Goal: Register for event/course

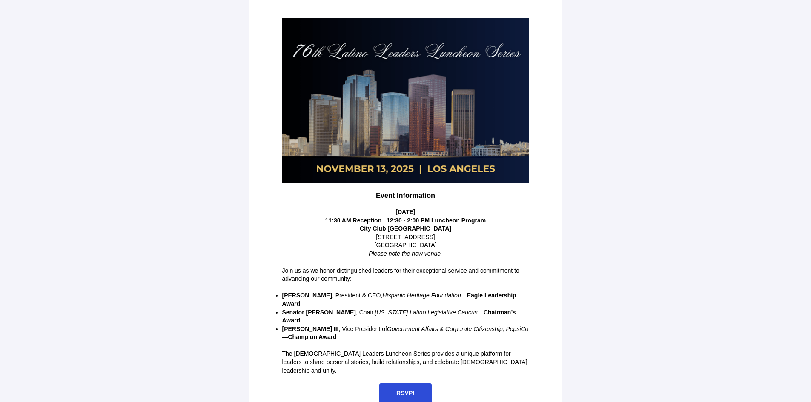
scroll to position [92, 0]
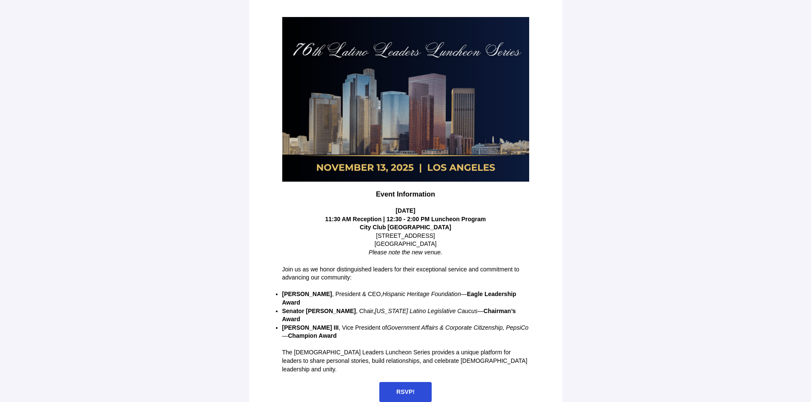
click at [405, 389] on span "RSVP!" at bounding box center [405, 392] width 18 height 7
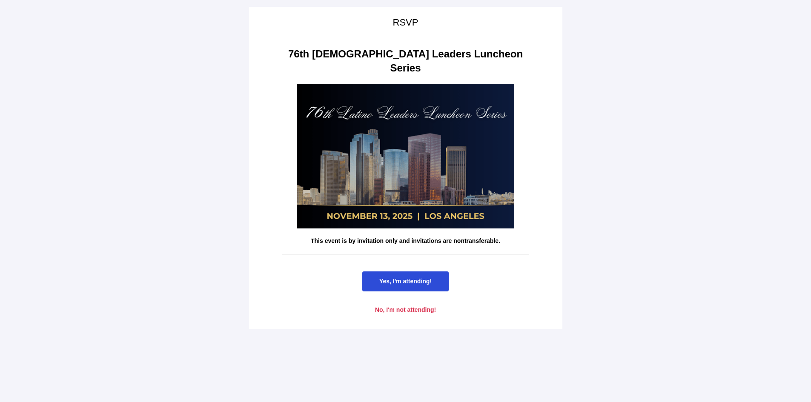
click at [413, 278] on span "Yes, I'm attending!" at bounding box center [405, 281] width 52 height 7
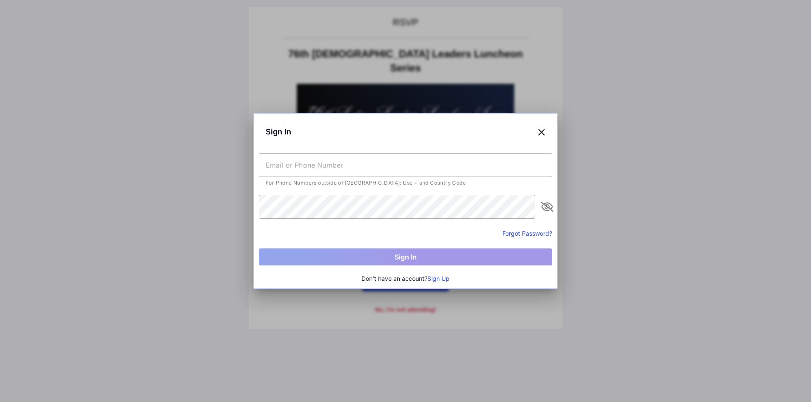
click at [438, 277] on button "Sign Up" at bounding box center [439, 278] width 22 height 9
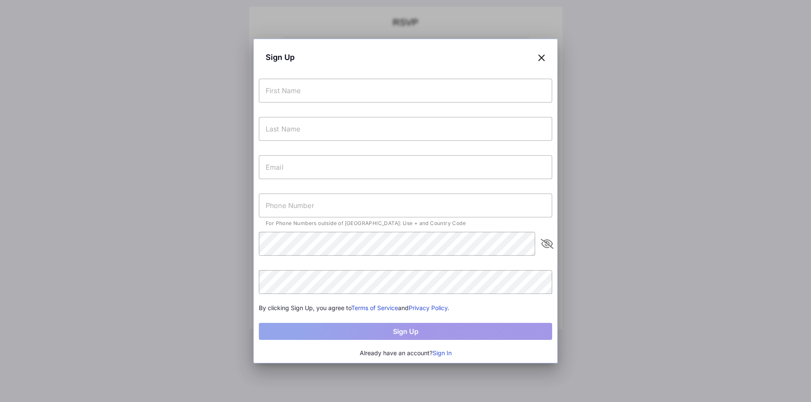
click at [299, 86] on input "text" at bounding box center [405, 91] width 293 height 24
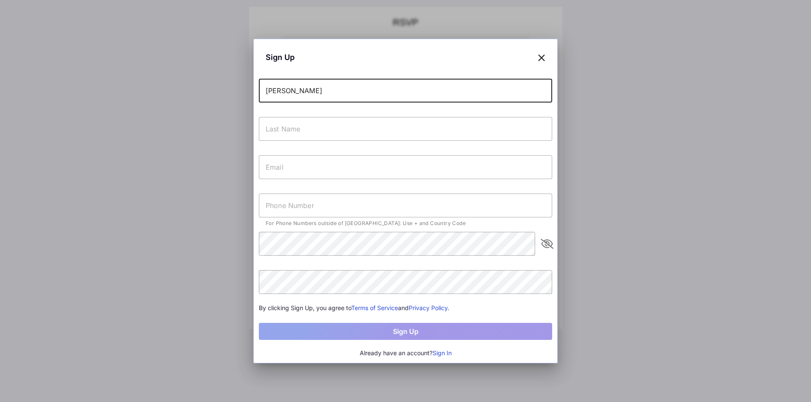
type input "[PERSON_NAME]"
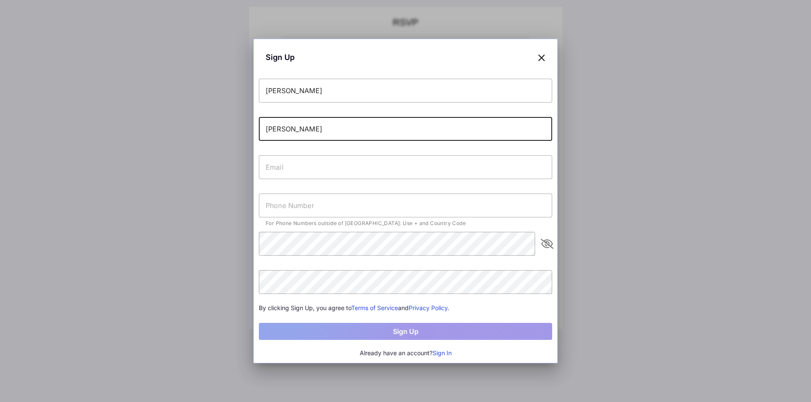
type input "[PERSON_NAME]"
type input "`"
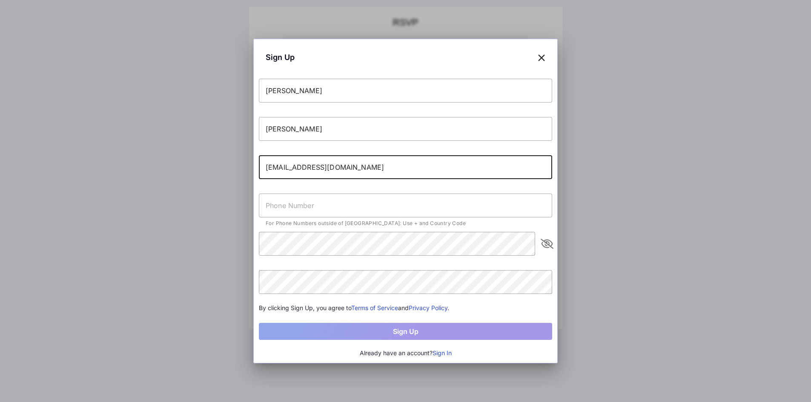
type input "[EMAIL_ADDRESS][DOMAIN_NAME]"
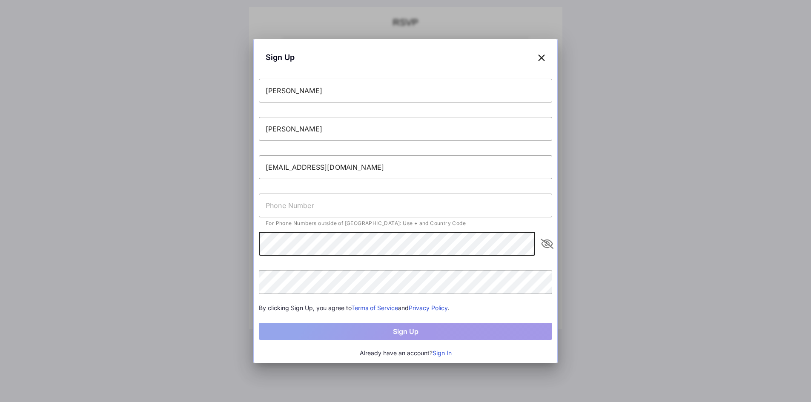
click at [546, 239] on icon "appended action" at bounding box center [547, 244] width 10 height 10
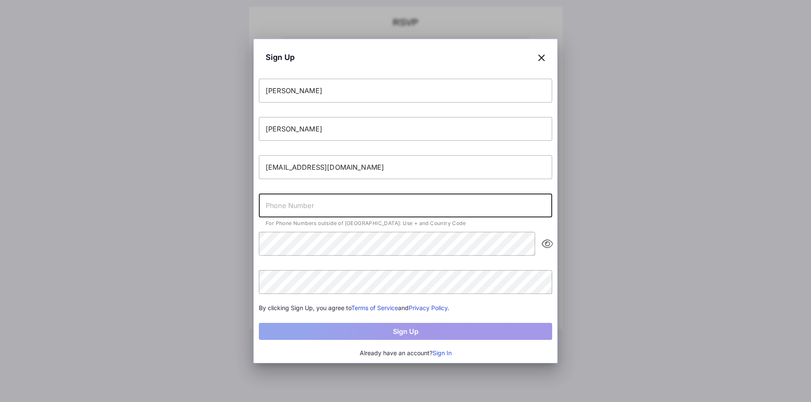
click at [285, 203] on input "text" at bounding box center [405, 206] width 293 height 24
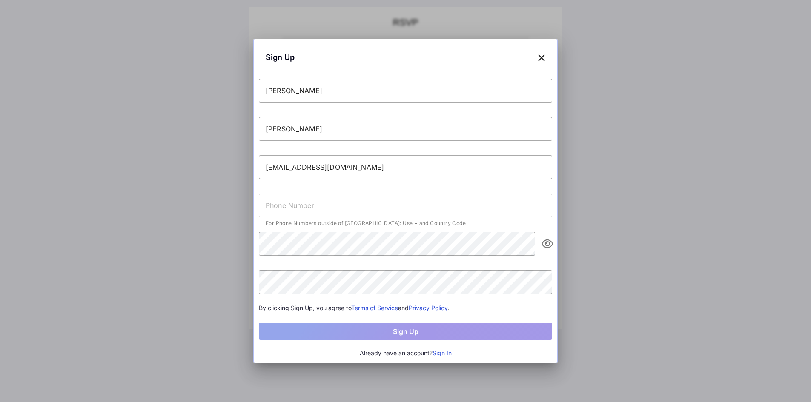
click at [285, 201] on input "text" at bounding box center [405, 206] width 293 height 24
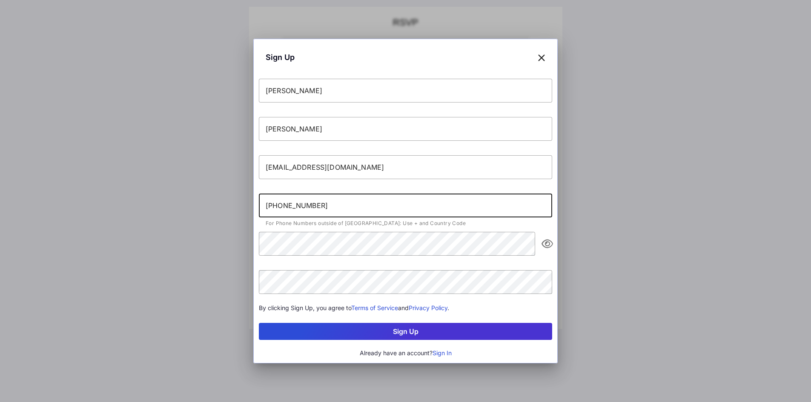
type input "[PHONE_NUMBER]"
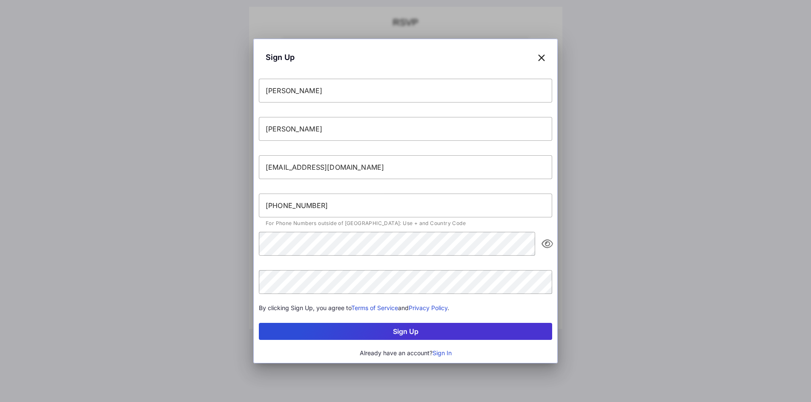
click at [546, 242] on icon "appended action" at bounding box center [547, 244] width 10 height 10
click at [325, 333] on button "Sign Up" at bounding box center [405, 331] width 293 height 17
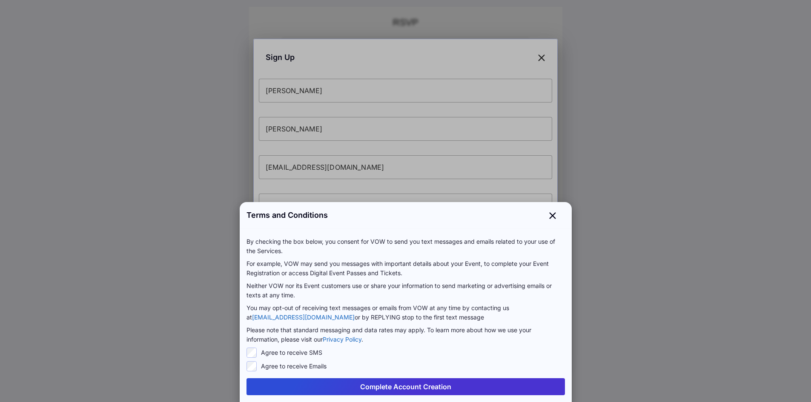
click at [401, 385] on button "Complete Account Creation" at bounding box center [406, 387] width 319 height 17
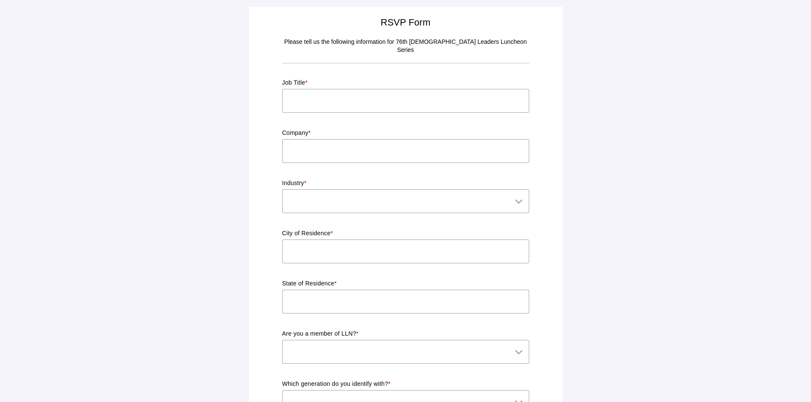
click at [309, 91] on input "text" at bounding box center [405, 101] width 247 height 24
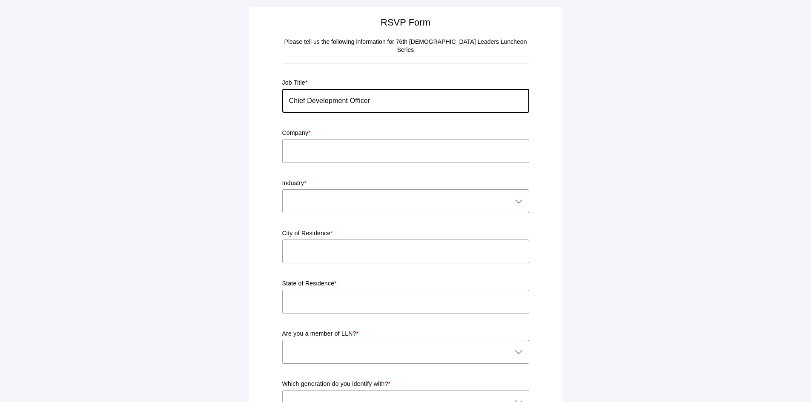
type input "Chief Development Officer"
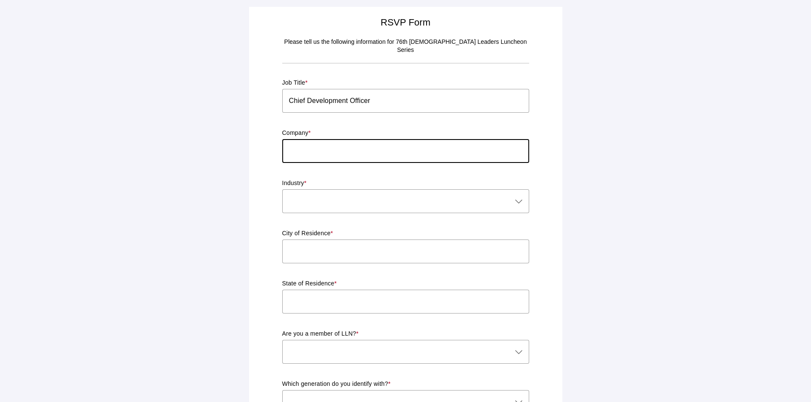
click at [306, 140] on input "text" at bounding box center [405, 151] width 247 height 24
type input "NALEO Educational Fund"
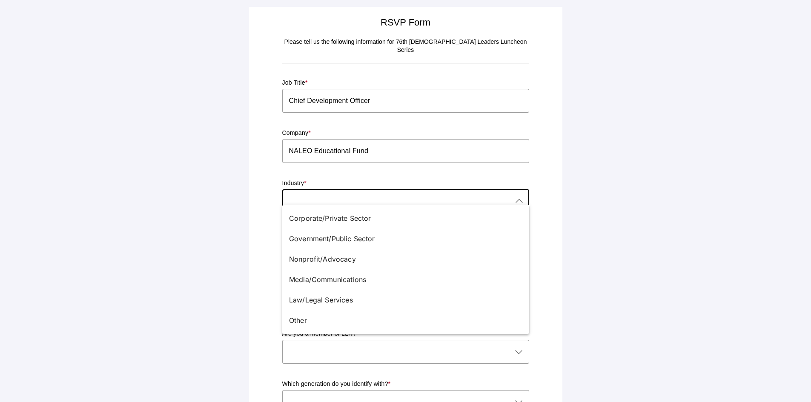
click at [520, 196] on icon at bounding box center [519, 201] width 10 height 10
click at [310, 256] on div "Nonprofit/Advocacy" at bounding box center [402, 259] width 227 height 10
type input "Nonprofit/Advocacy"
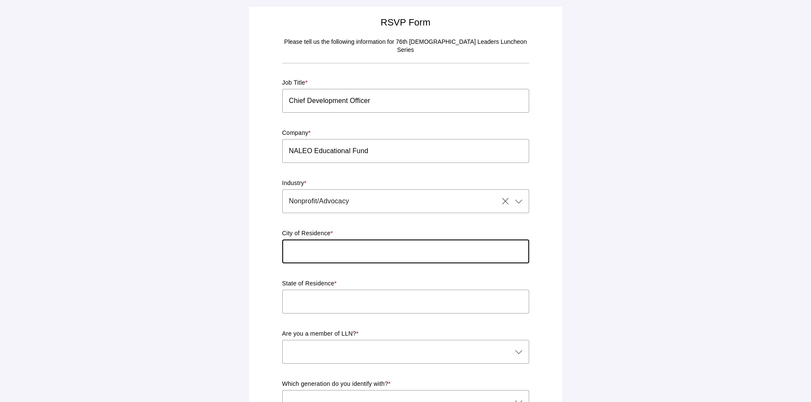
click at [341, 241] on input "text" at bounding box center [405, 252] width 247 height 24
type input "[GEOGRAPHIC_DATA]"
click at [330, 290] on input "text" at bounding box center [405, 302] width 247 height 24
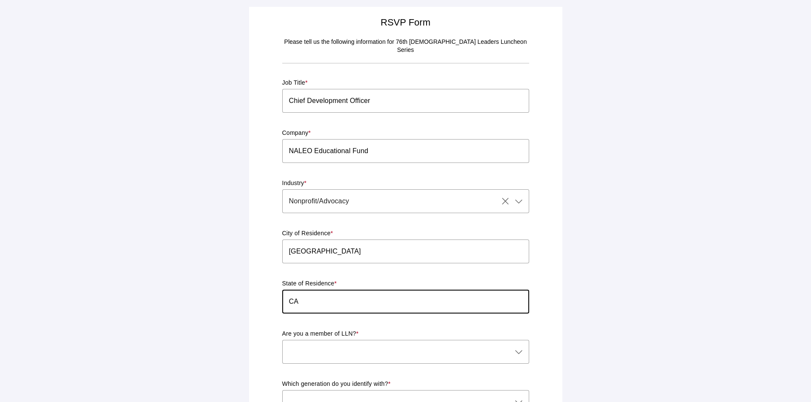
scroll to position [43, 0]
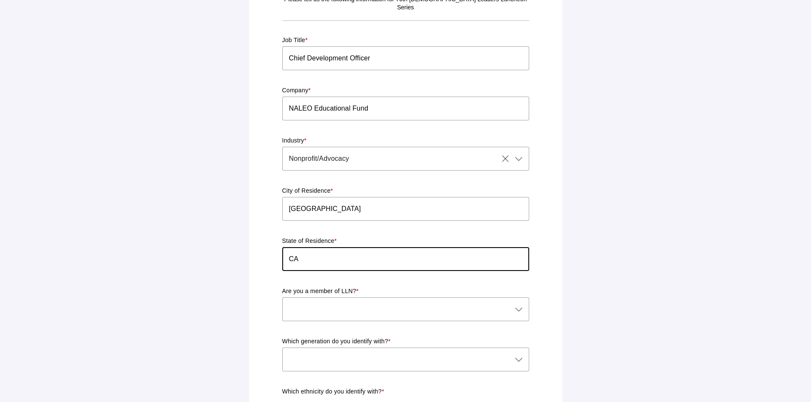
type input "CA"
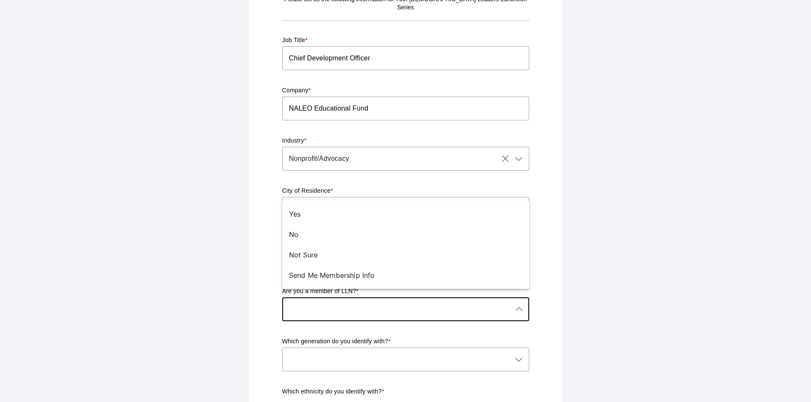
click at [515, 304] on icon at bounding box center [519, 309] width 10 height 10
click at [296, 237] on div "No" at bounding box center [402, 235] width 227 height 10
type input "No"
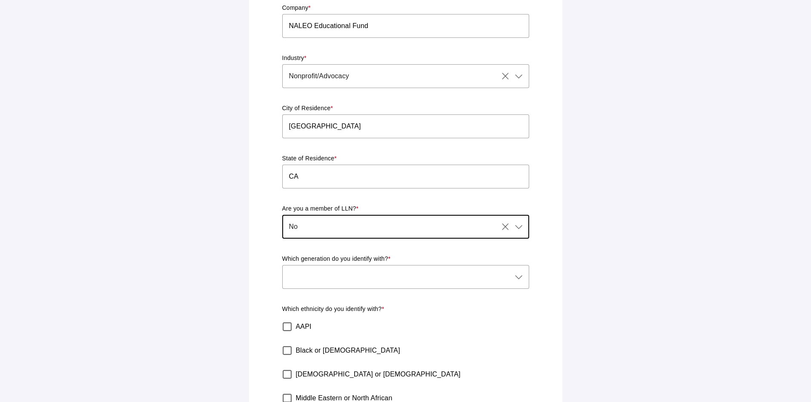
scroll to position [128, 0]
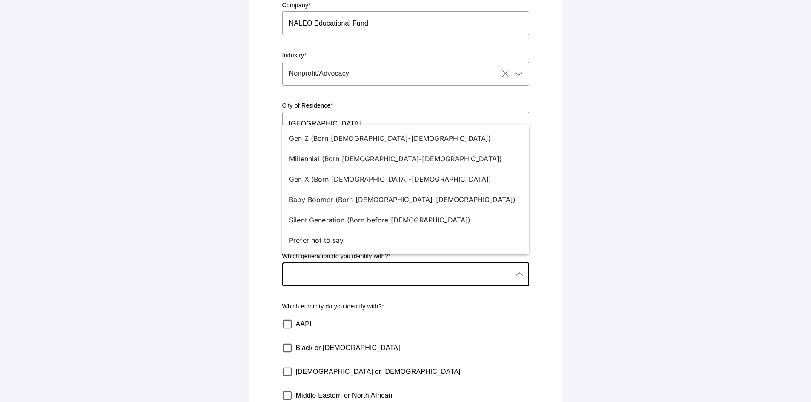
click at [518, 270] on icon at bounding box center [519, 275] width 10 height 10
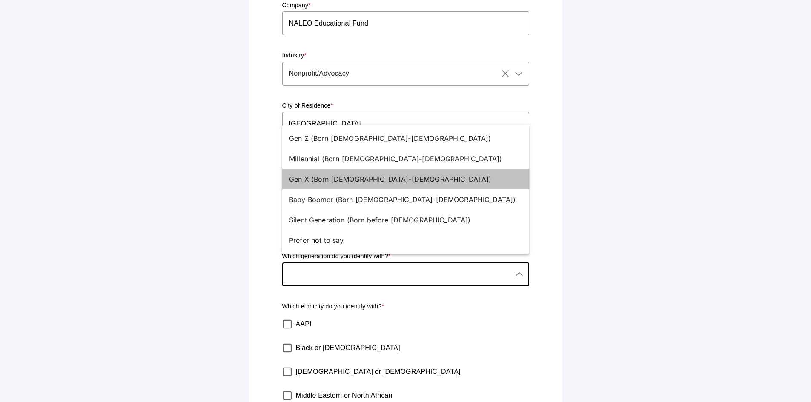
click at [314, 178] on div "Gen X (Born [DEMOGRAPHIC_DATA]-[DEMOGRAPHIC_DATA])" at bounding box center [402, 179] width 227 height 10
type input "Gen X (Born [DEMOGRAPHIC_DATA]-[DEMOGRAPHIC_DATA])"
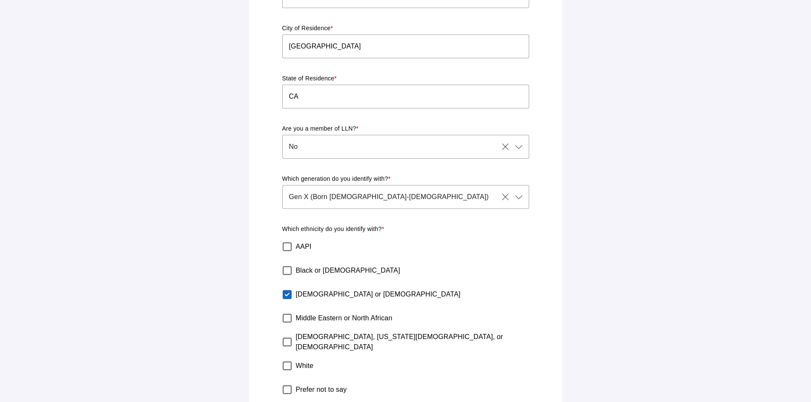
scroll to position [241, 0]
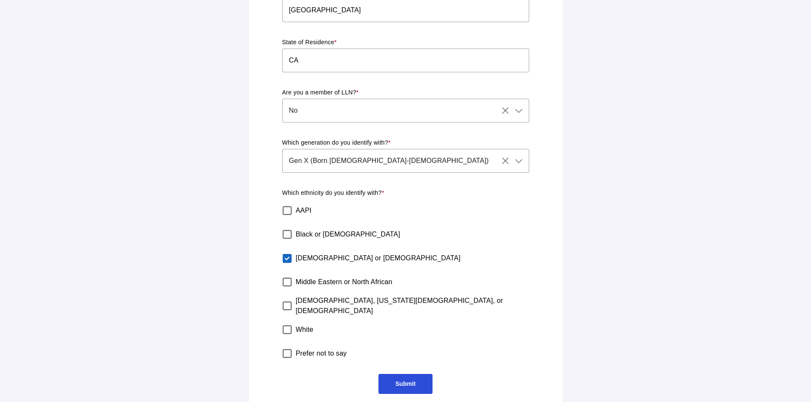
click at [396, 381] on span "Submit" at bounding box center [406, 384] width 20 height 7
